Goal: Transaction & Acquisition: Purchase product/service

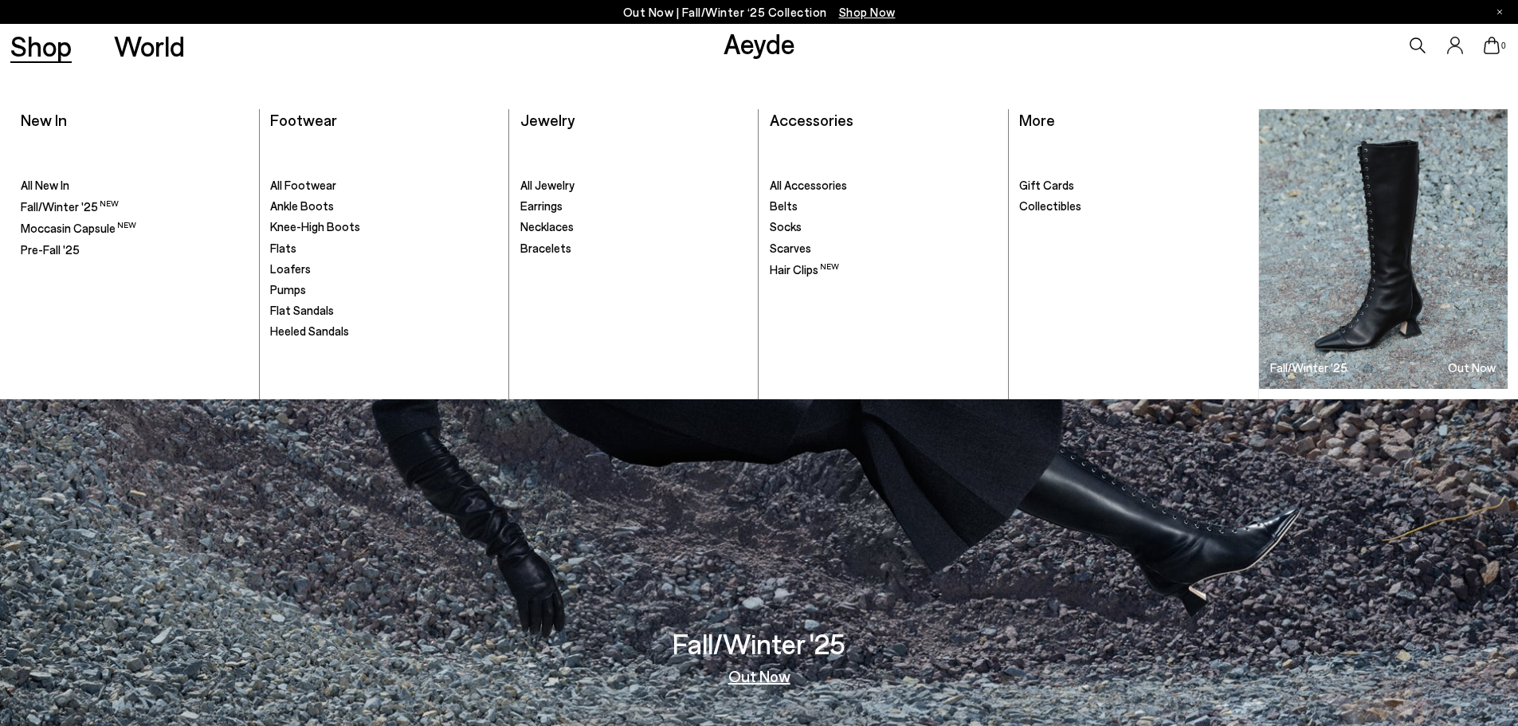
click at [31, 45] on link "Shop" at bounding box center [40, 46] width 61 height 28
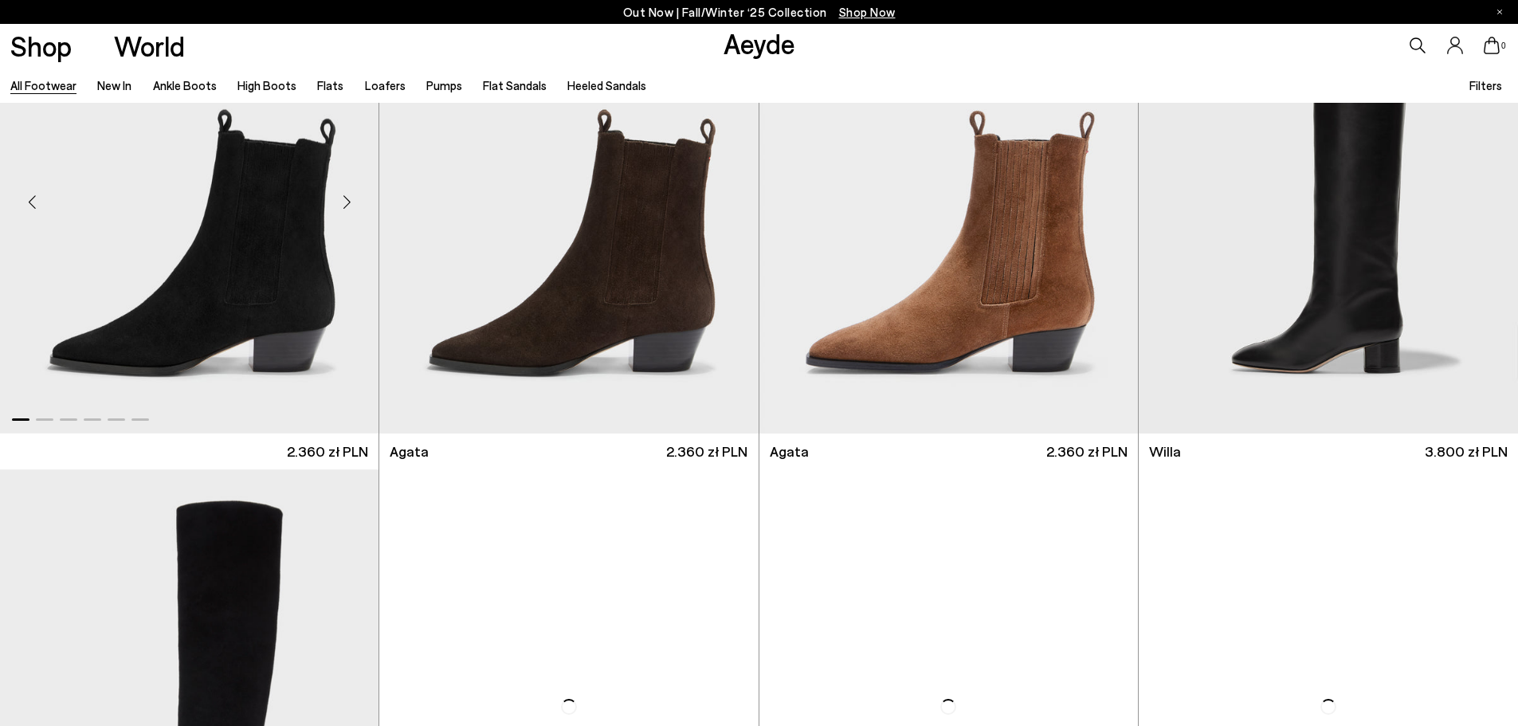
scroll to position [717, 0]
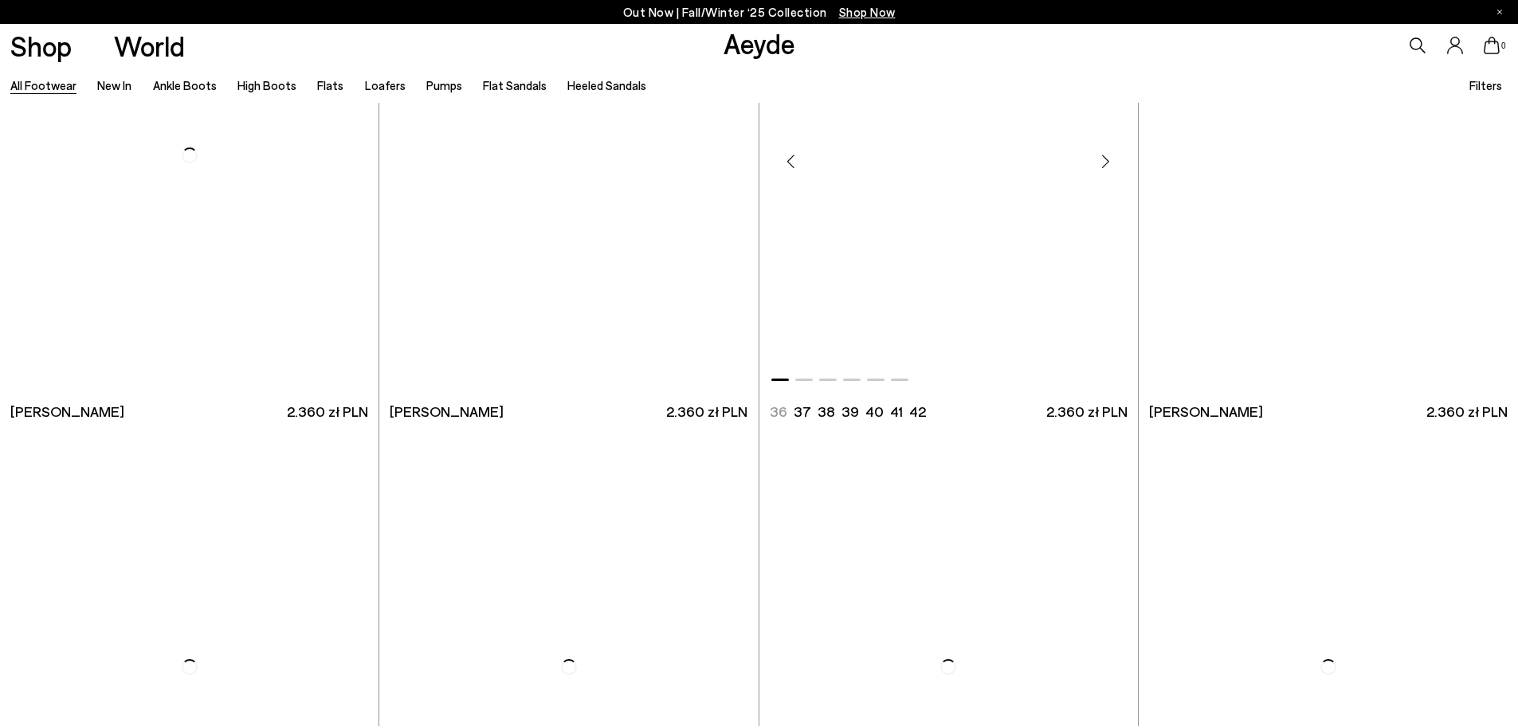
scroll to position [4064, 0]
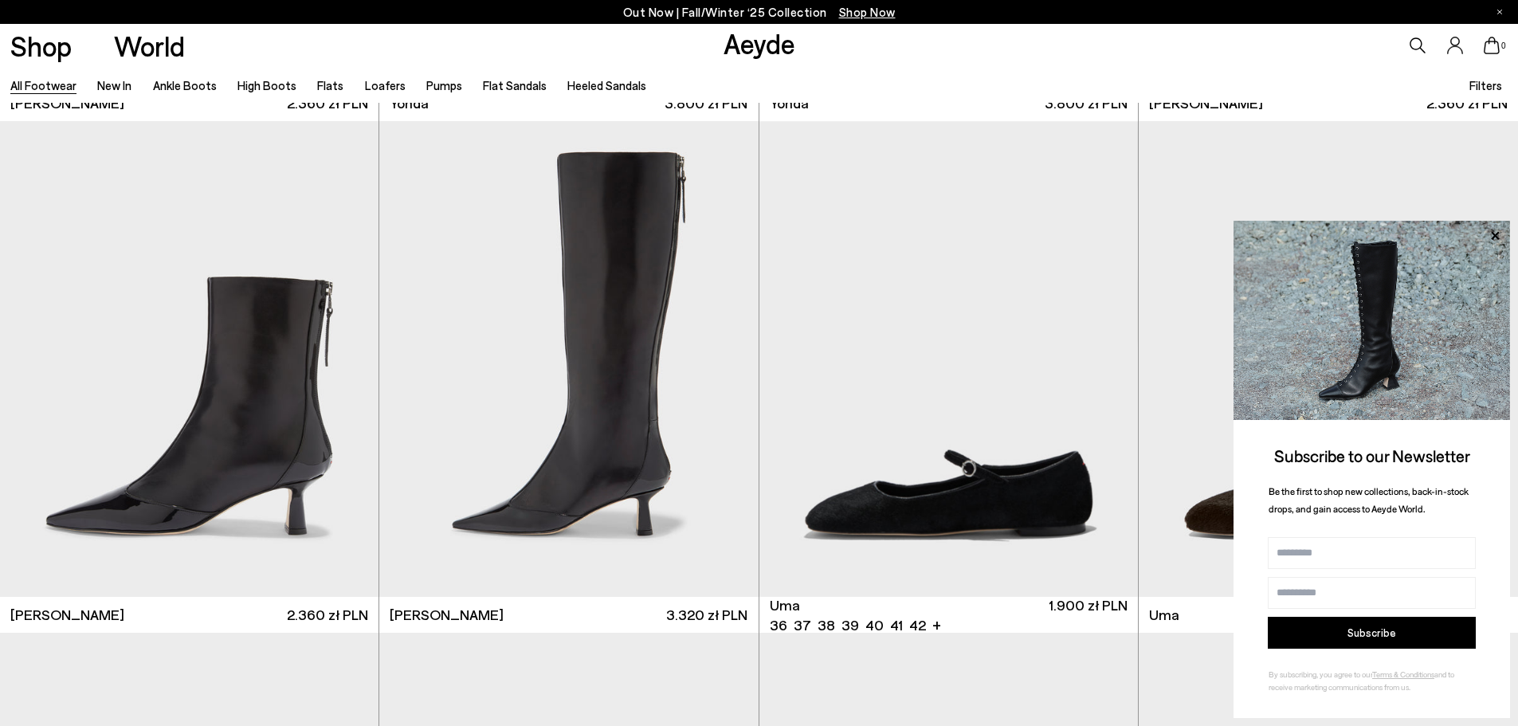
scroll to position [5179, 0]
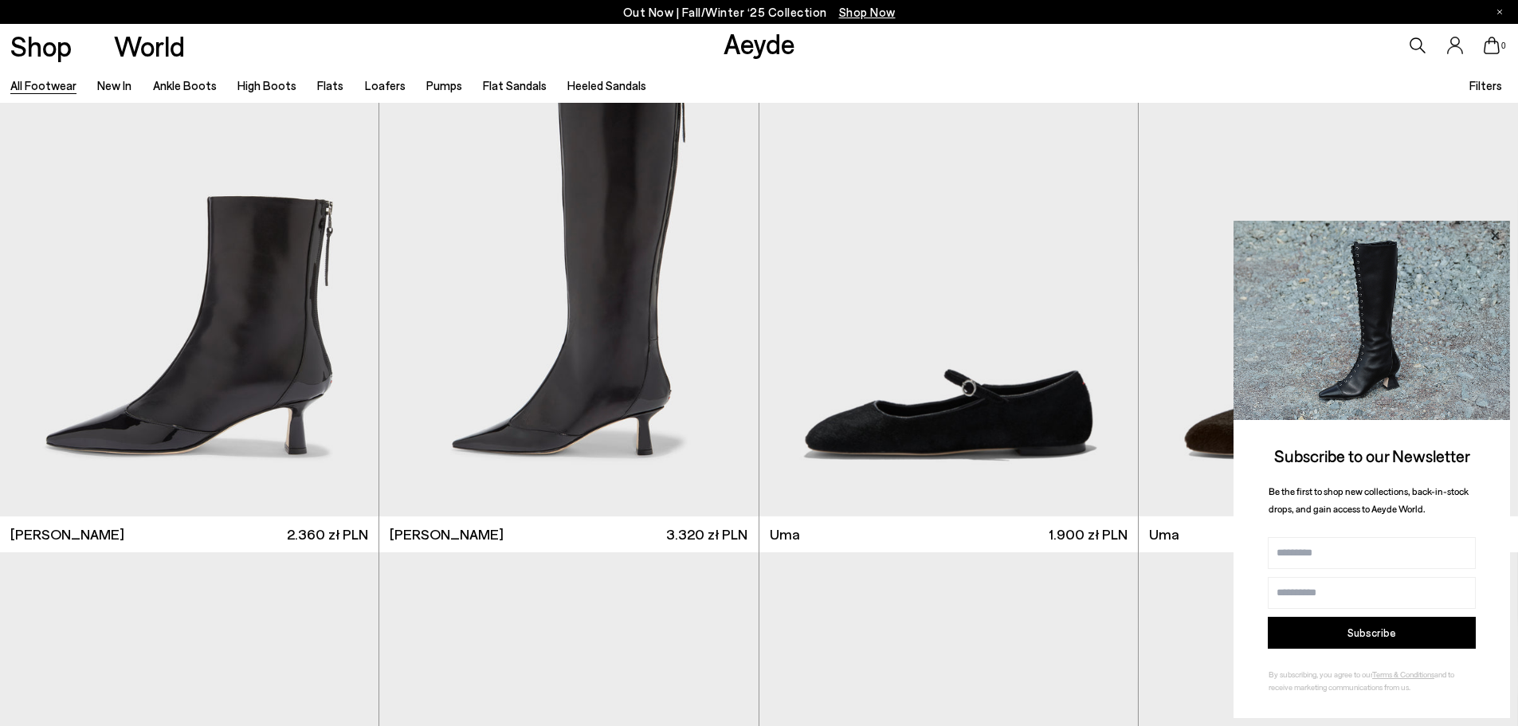
click at [1492, 229] on icon at bounding box center [1494, 235] width 21 height 21
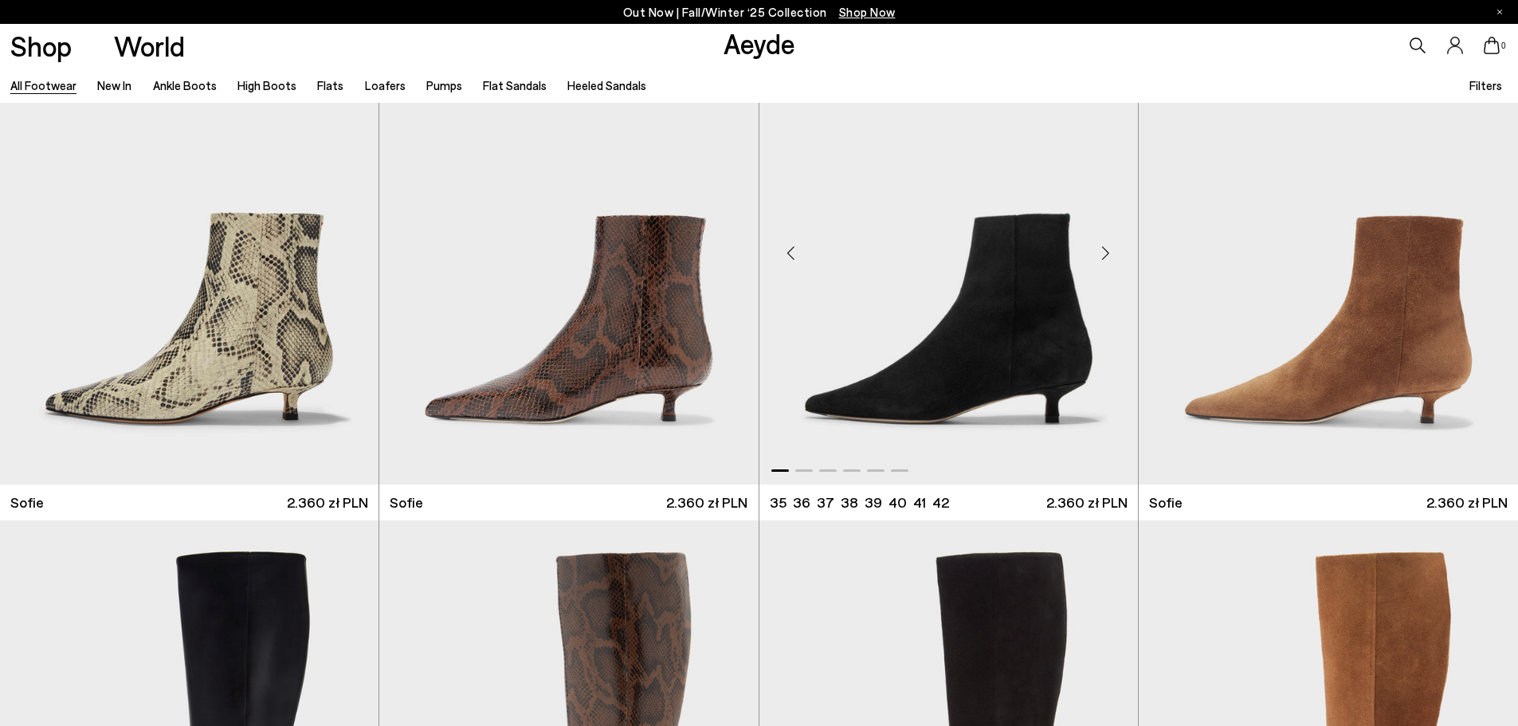
scroll to position [6773, 0]
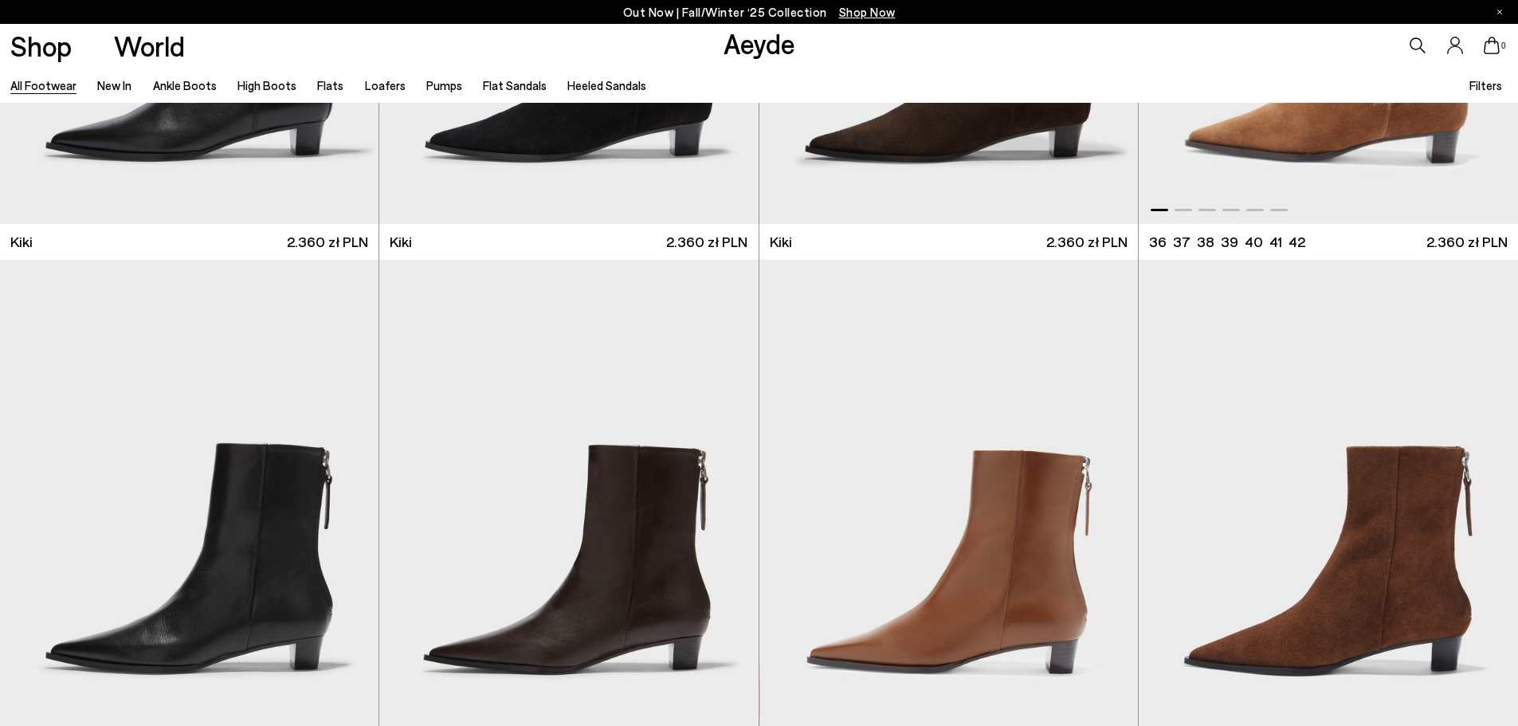
scroll to position [8048, 0]
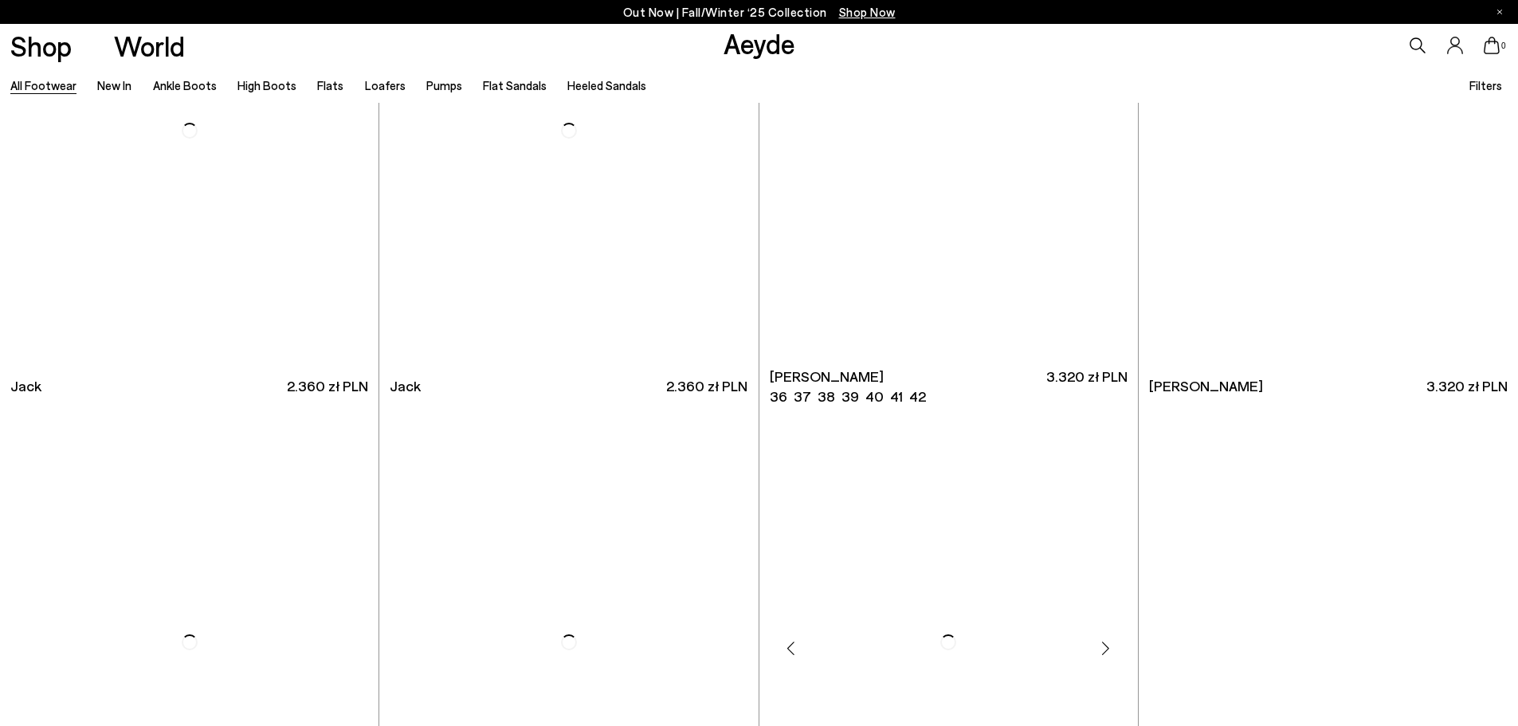
scroll to position [13307, 0]
